Goal: Task Accomplishment & Management: Manage account settings

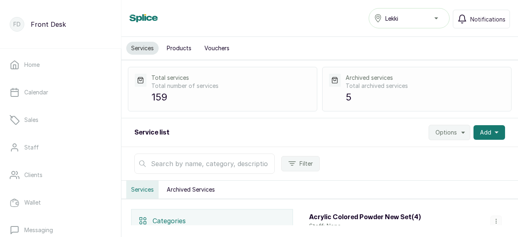
scroll to position [121, 0]
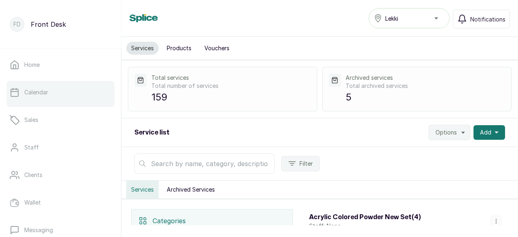
click at [79, 98] on link "Calendar" at bounding box center [60, 92] width 108 height 23
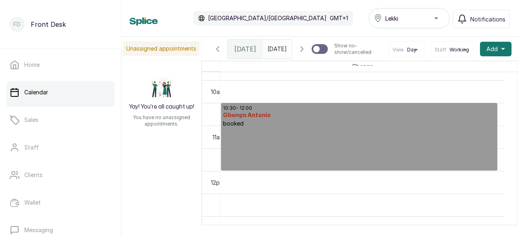
click at [356, 151] on p at bounding box center [359, 148] width 272 height 41
select select "002d56ef-4010-4fa3-893e-01e964481bac"
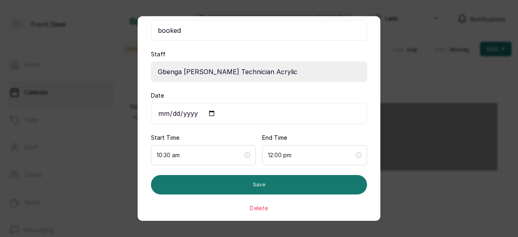
click at [257, 205] on button "Delete" at bounding box center [259, 208] width 18 height 8
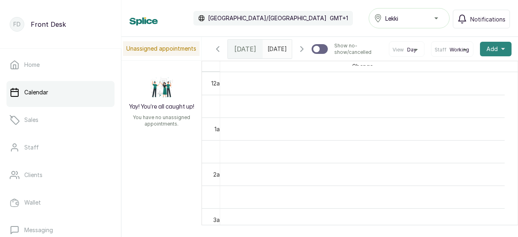
click at [500, 56] on button "Add +" at bounding box center [496, 49] width 32 height 15
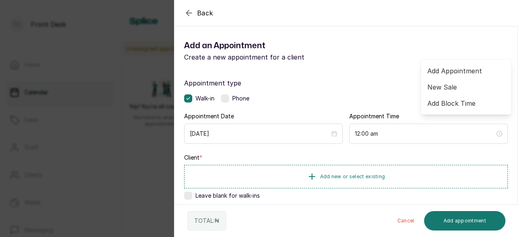
drag, startPoint x: 188, startPoint y: 9, endPoint x: 196, endPoint y: 13, distance: 8.7
click at [190, 10] on icon "button" at bounding box center [189, 13] width 10 height 10
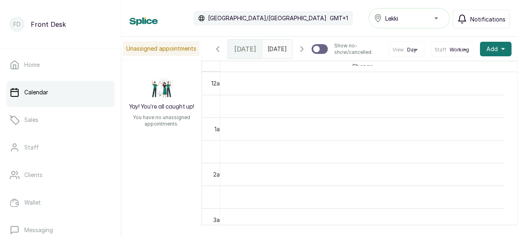
click at [494, 20] on span "Notifications" at bounding box center [487, 19] width 35 height 9
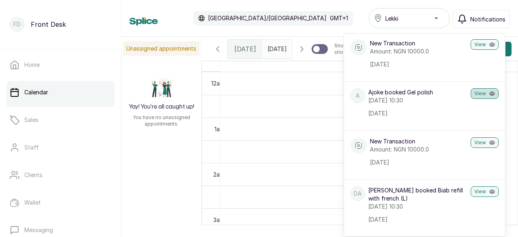
click at [478, 99] on button "View" at bounding box center [485, 93] width 28 height 11
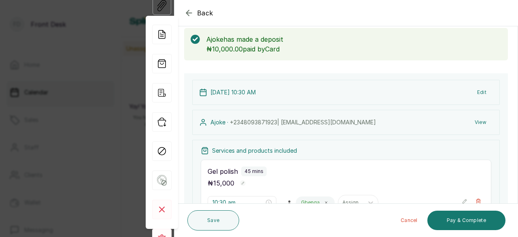
click at [188, 13] on icon "button" at bounding box center [189, 13] width 10 height 10
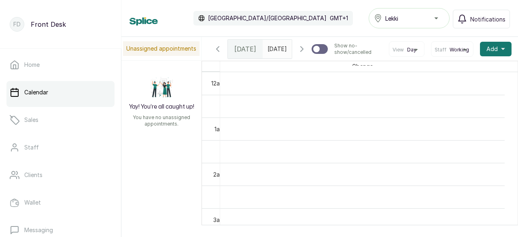
click at [301, 51] on icon "button" at bounding box center [302, 49] width 2 height 5
click at [217, 54] on icon "button" at bounding box center [218, 49] width 10 height 10
